Goal: Task Accomplishment & Management: Manage account settings

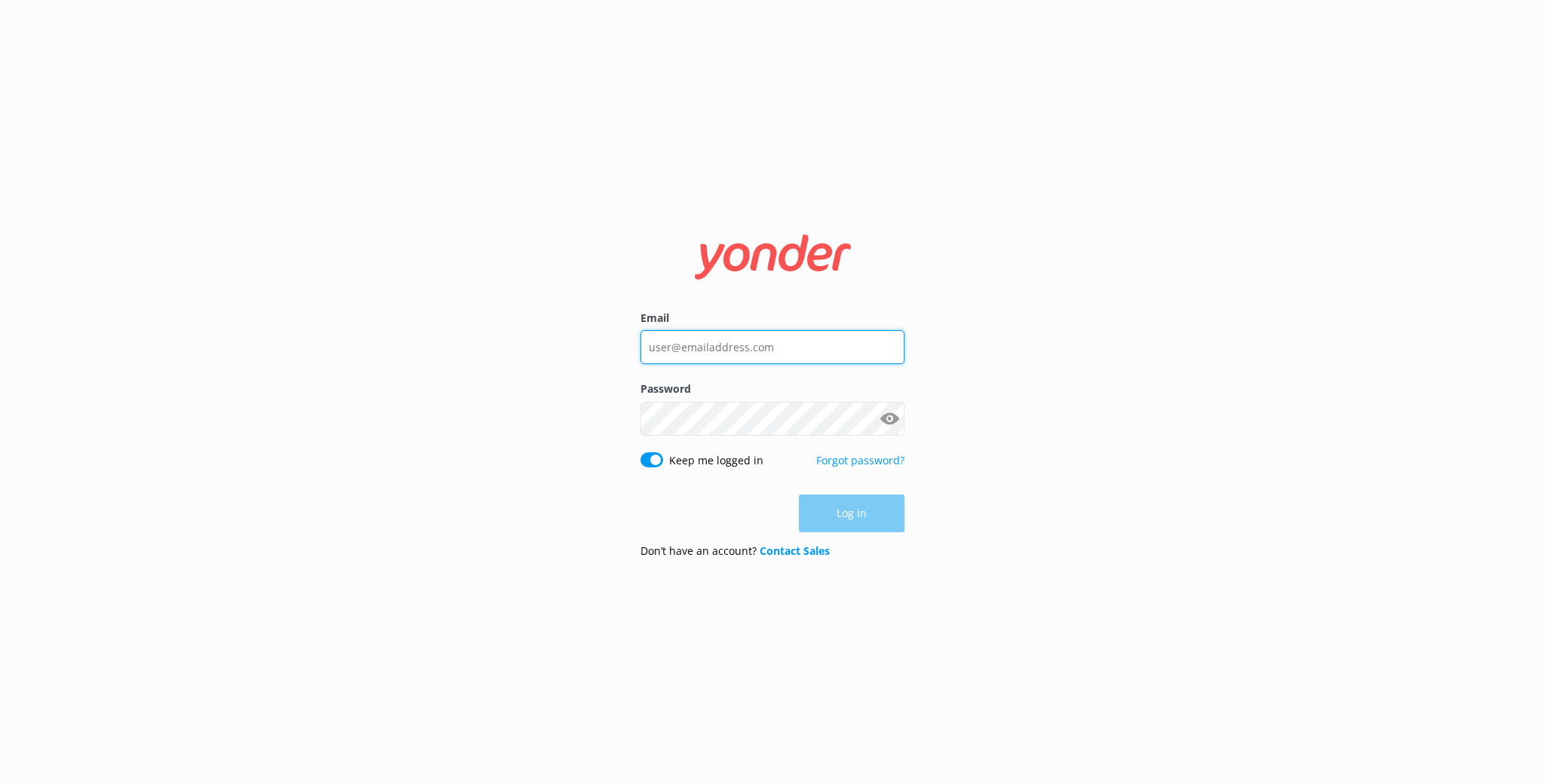
click at [777, 352] on input "Email" at bounding box center [772, 347] width 264 height 34
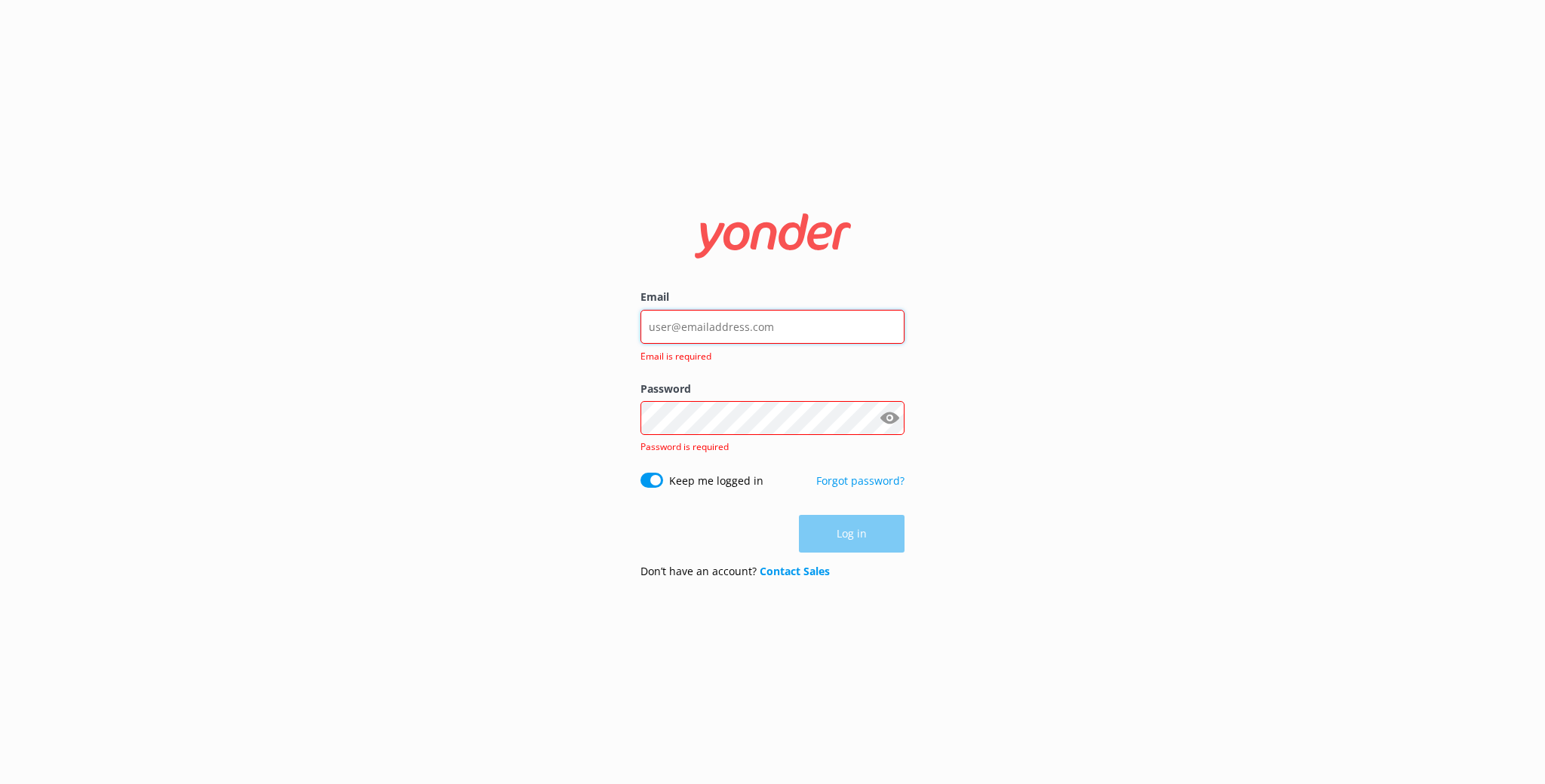
type input "[EMAIL_ADDRESS][DOMAIN_NAME]"
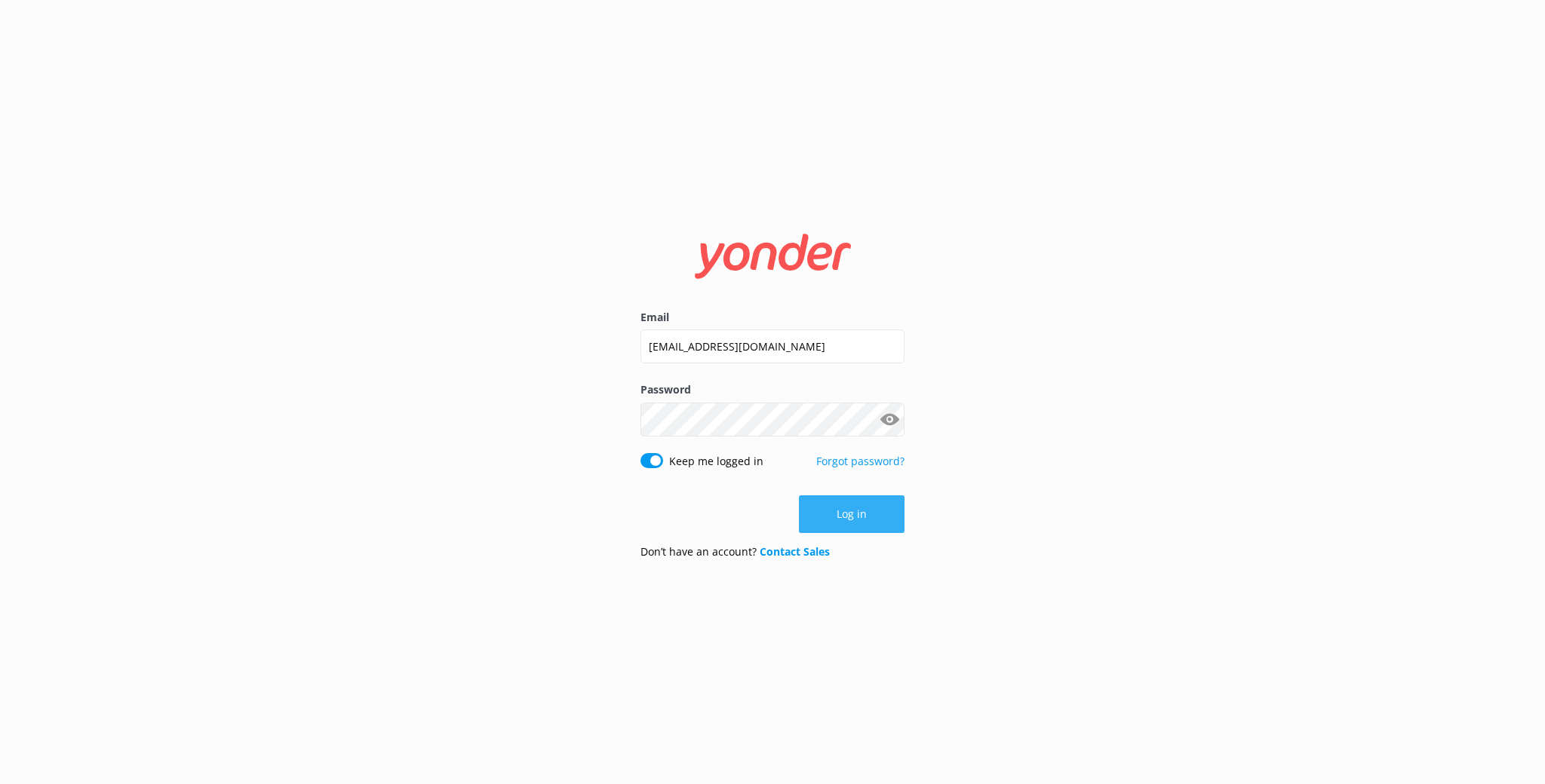
click at [838, 528] on button "Log in" at bounding box center [852, 514] width 106 height 38
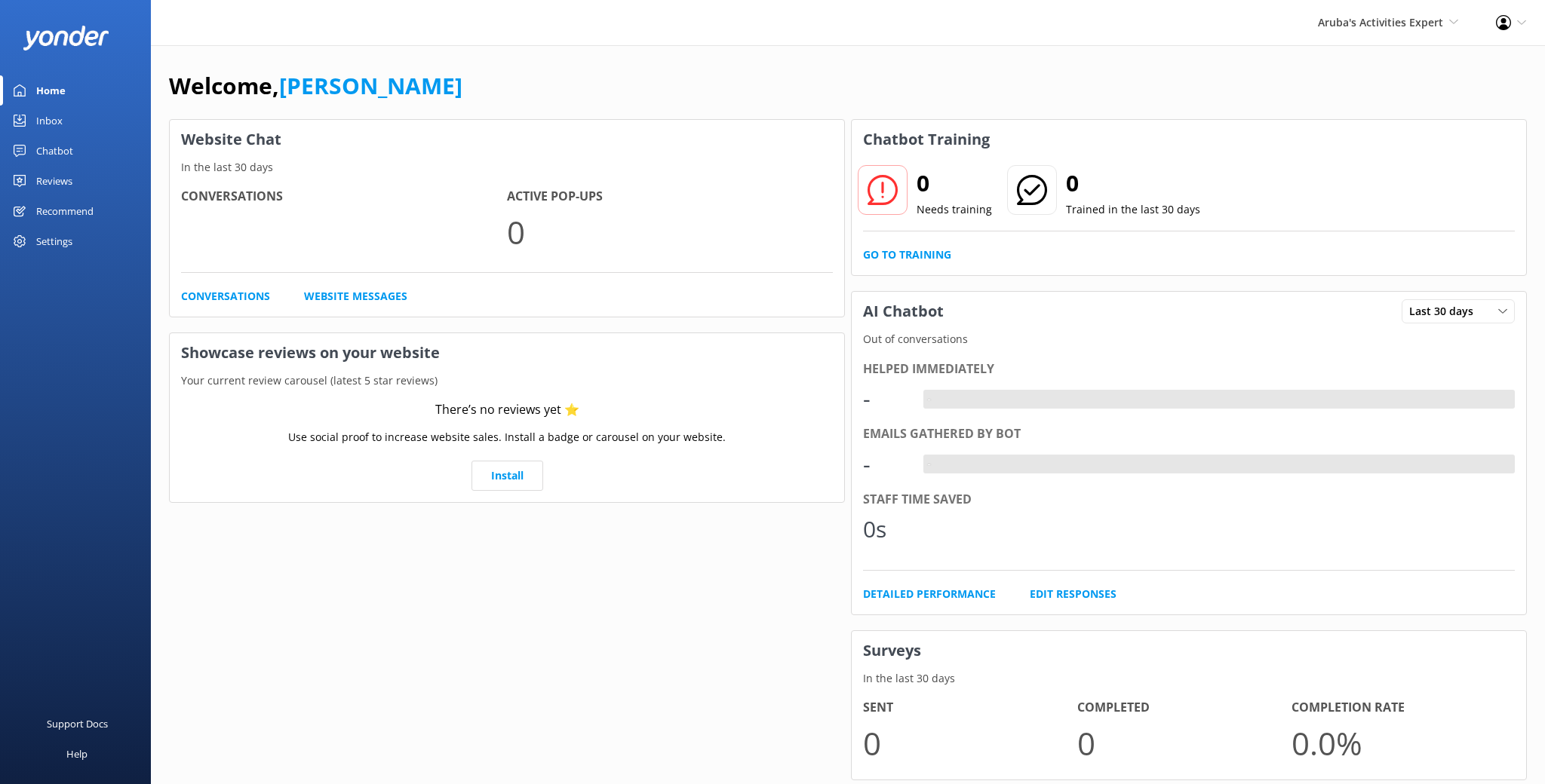
click at [67, 245] on div "Settings" at bounding box center [54, 241] width 36 height 30
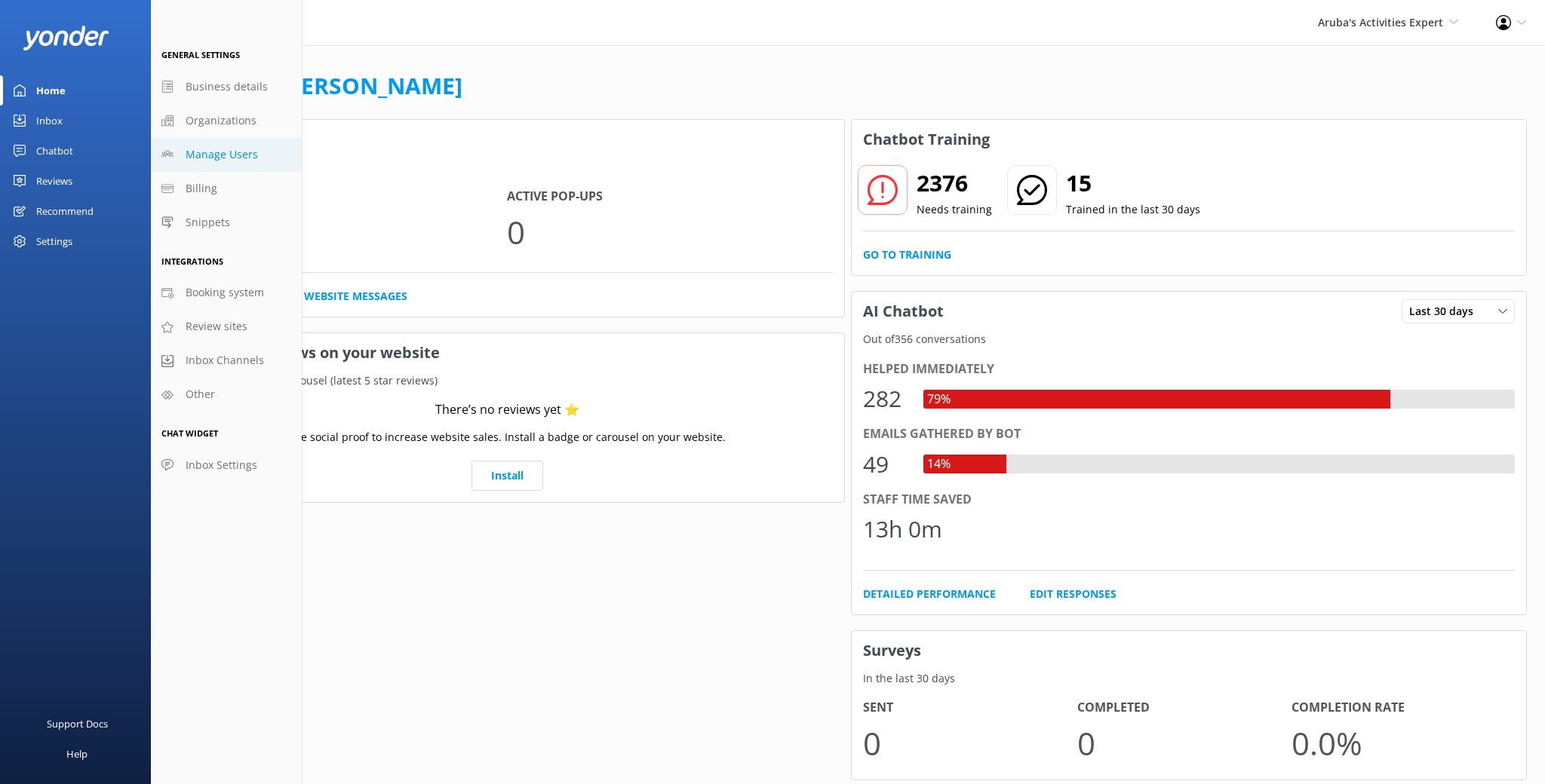
click at [229, 147] on span "Manage Users" at bounding box center [222, 155] width 73 height 17
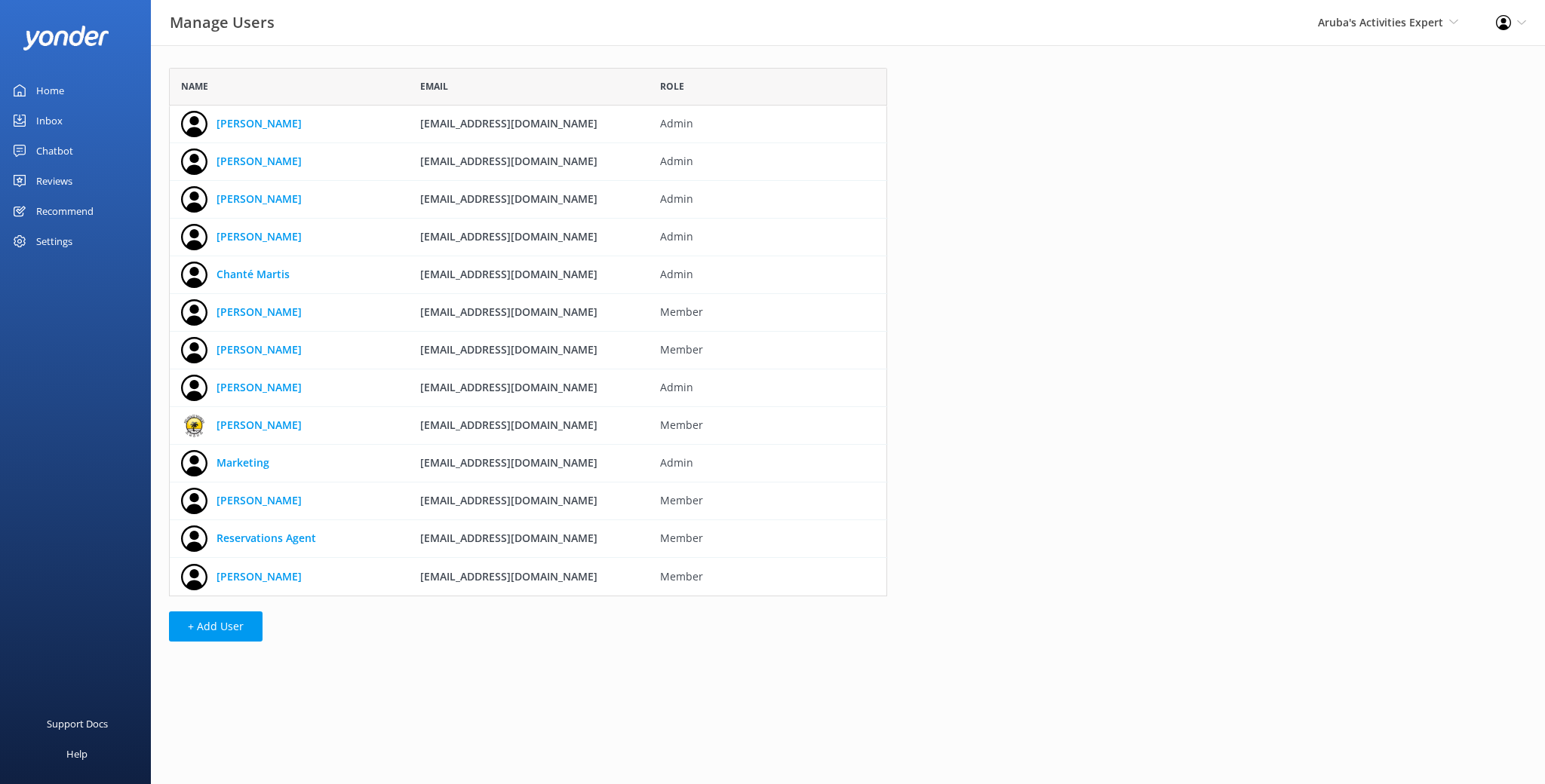
scroll to position [528, 718]
click at [225, 627] on button "+ Add User" at bounding box center [216, 627] width 94 height 30
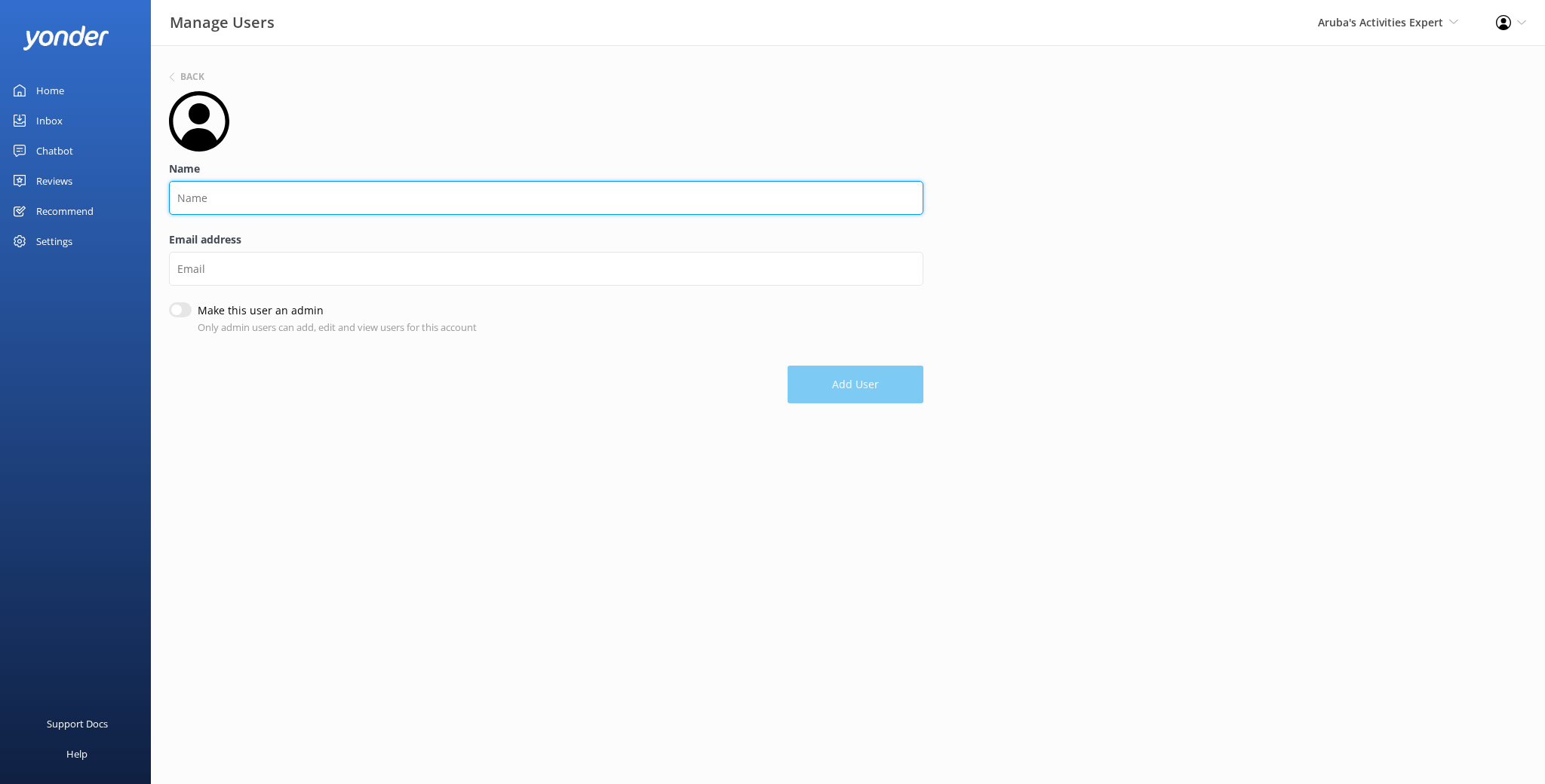
click at [198, 207] on input "Name" at bounding box center [545, 197] width 754 height 34
type input "[PERSON_NAME]"
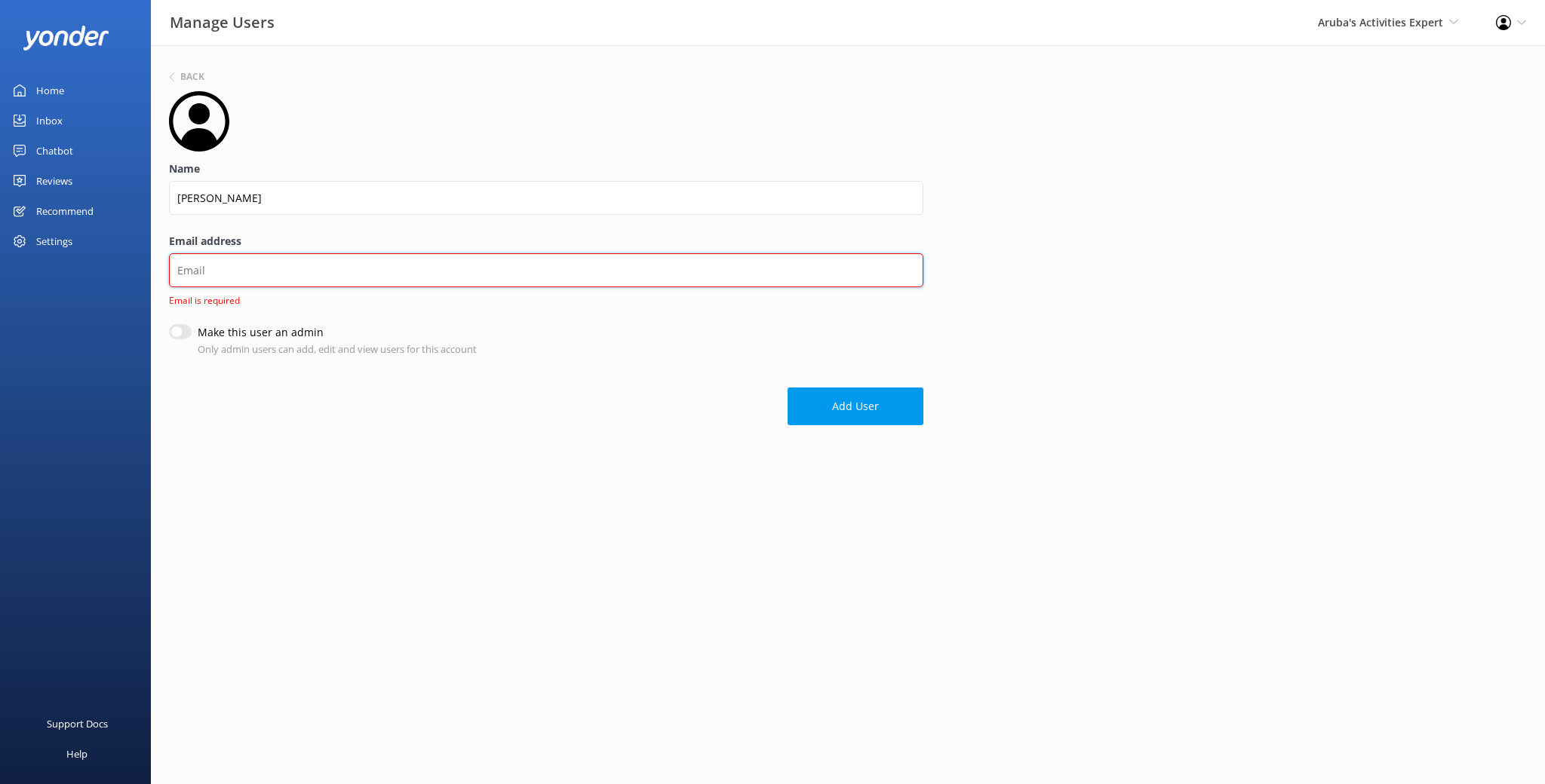
paste input "[EMAIL_ADDRESS][DOMAIN_NAME]"
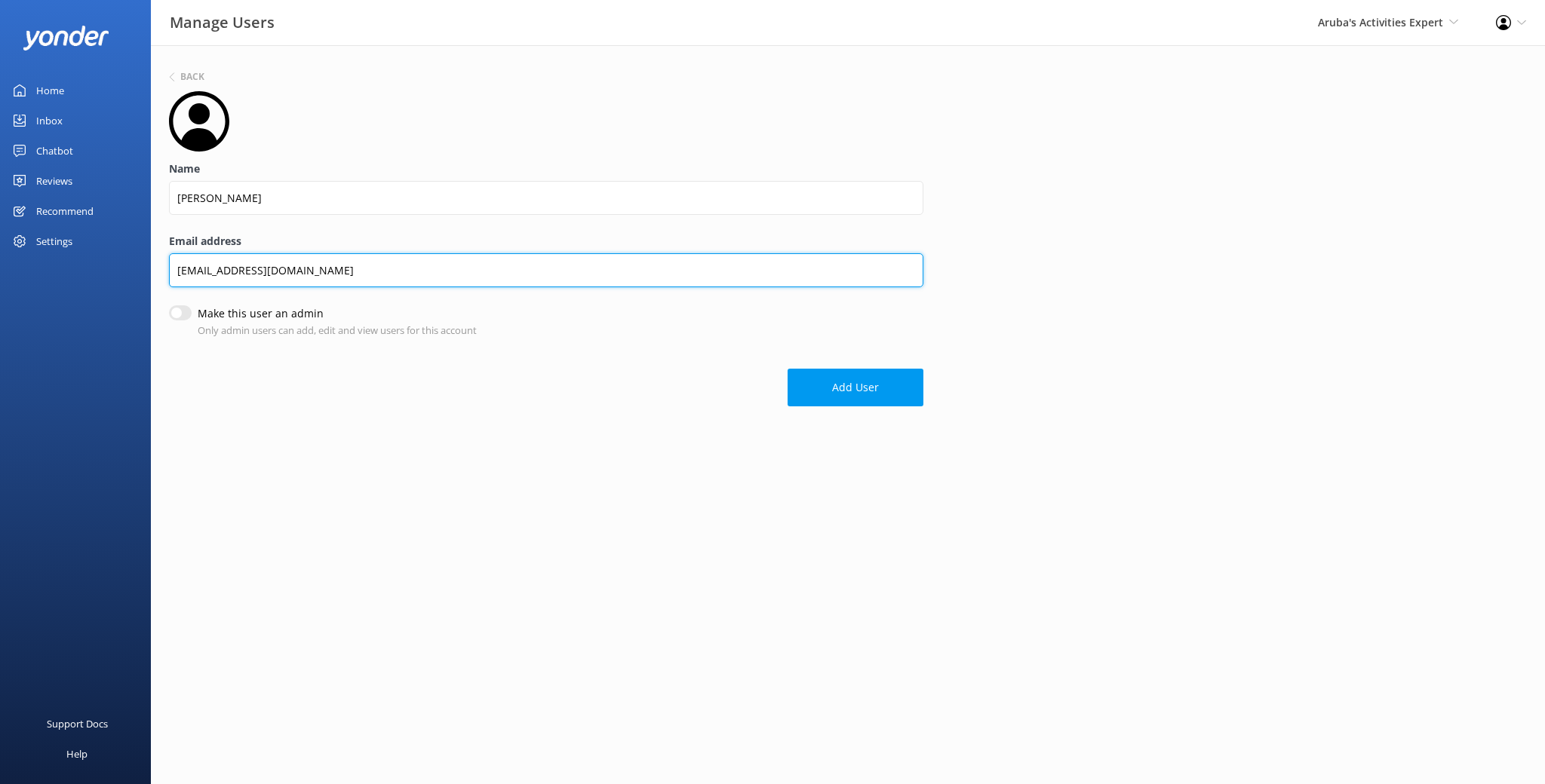
type input "[EMAIL_ADDRESS][DOMAIN_NAME]"
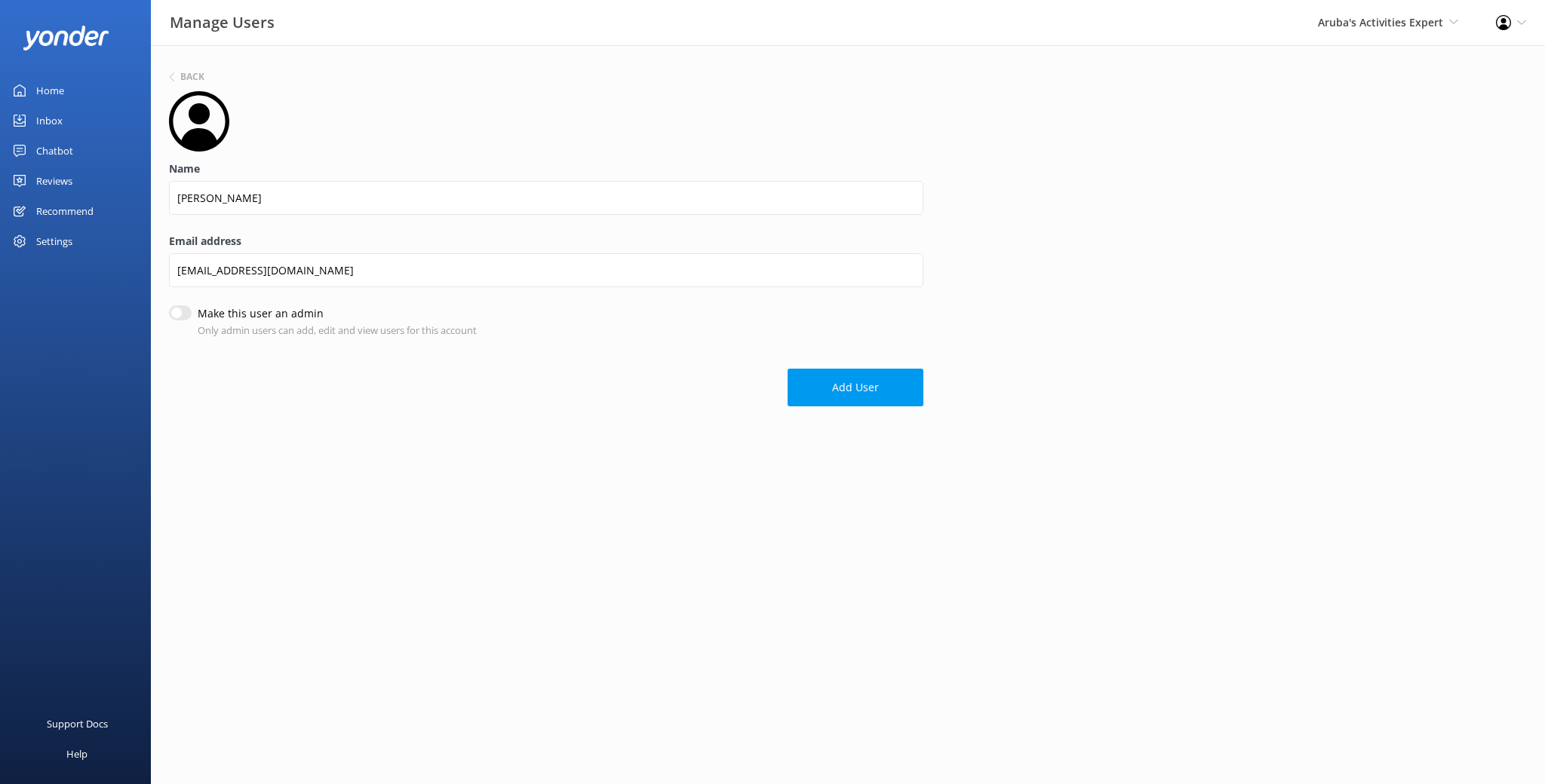
click at [176, 308] on input "Make this user an admin" at bounding box center [180, 313] width 23 height 15
checkbox input "true"
click at [841, 394] on button "Add User" at bounding box center [855, 388] width 136 height 38
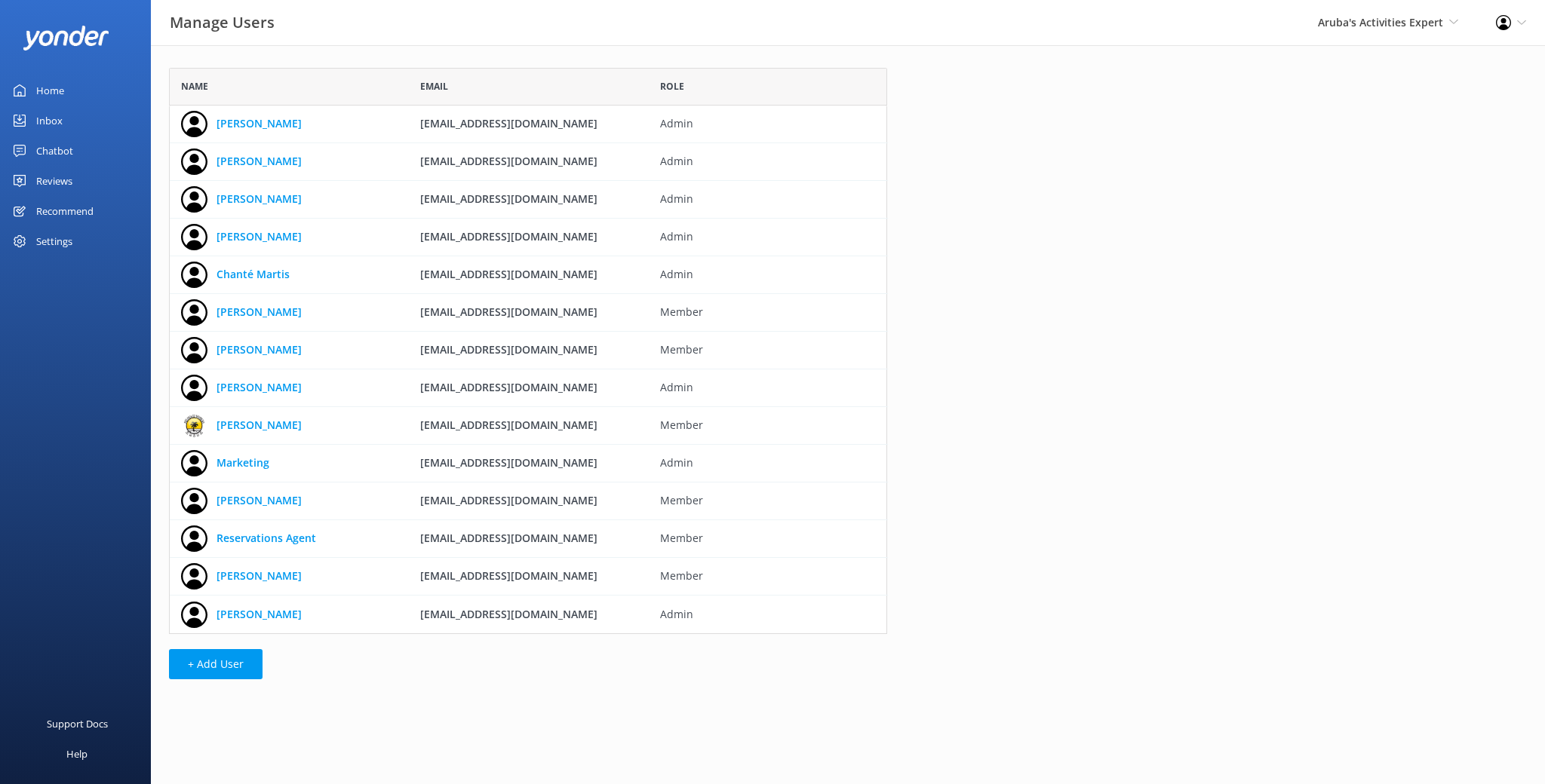
scroll to position [566, 718]
click at [1194, 164] on div "Name Email Role [PERSON_NAME] [PERSON_NAME][EMAIL_ADDRESS][DOMAIN_NAME] Admin […" at bounding box center [847, 377] width 1394 height 665
